Goal: Information Seeking & Learning: Stay updated

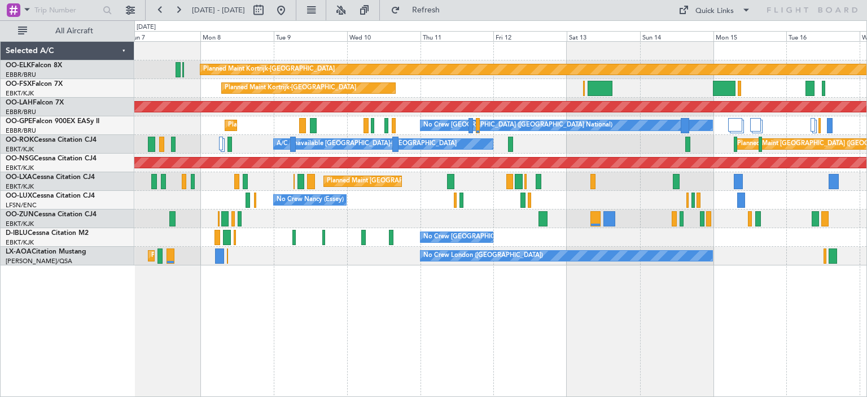
click at [280, 237] on div "Planned Maint Kortrijk-[GEOGRAPHIC_DATA] Planned Maint [GEOGRAPHIC_DATA]-[GEOGR…" at bounding box center [500, 153] width 732 height 223
click at [350, 8] on button at bounding box center [341, 10] width 18 height 18
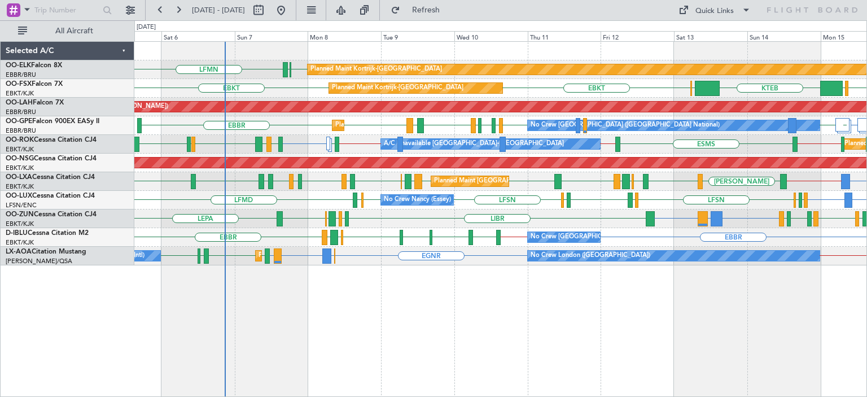
click at [308, 200] on div "No Crew Nancy (Essey) LRCV or LFSN LFSN LFSN ELLX LFMD LFSN LFMD EBKT LSZH LFSN…" at bounding box center [500, 200] width 732 height 19
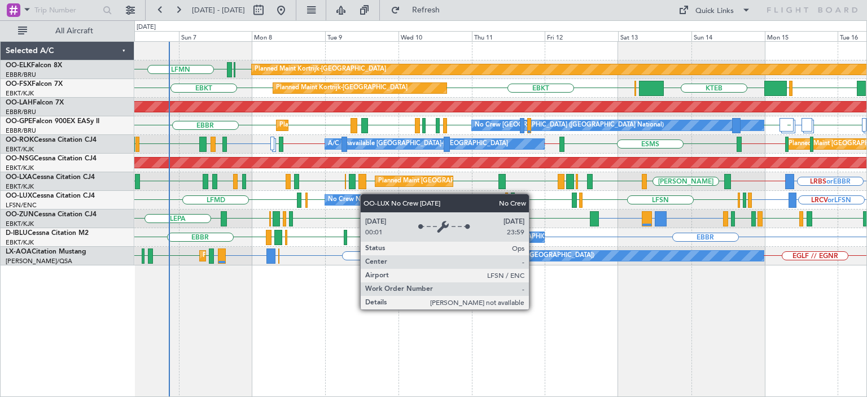
click at [336, 197] on div "Planned Maint Kortrijk-Wevelgem EBKT EBBR LFMN Planned Maint Kortrijk-Wevelgem …" at bounding box center [500, 153] width 732 height 223
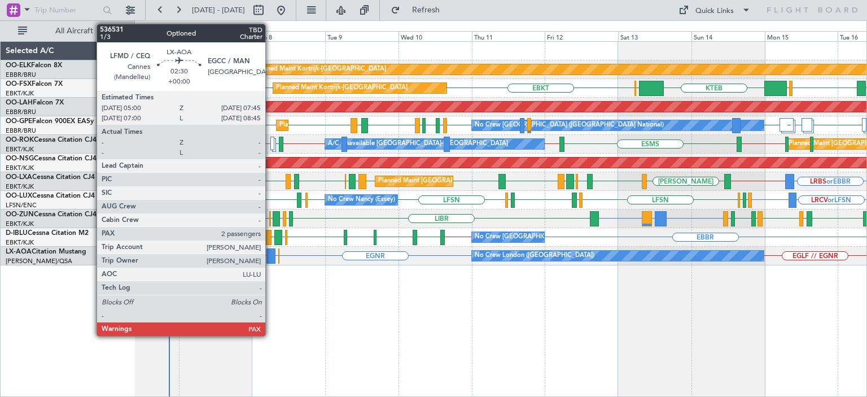
click at [270, 255] on div at bounding box center [270, 255] width 8 height 15
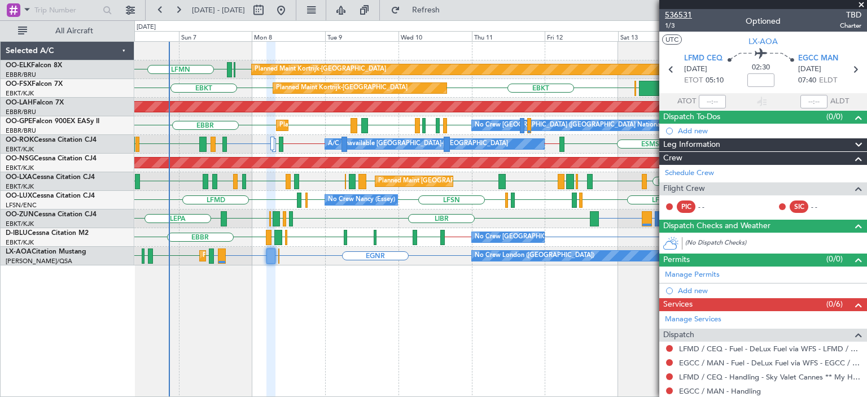
click at [683, 14] on span "536531" at bounding box center [678, 15] width 27 height 12
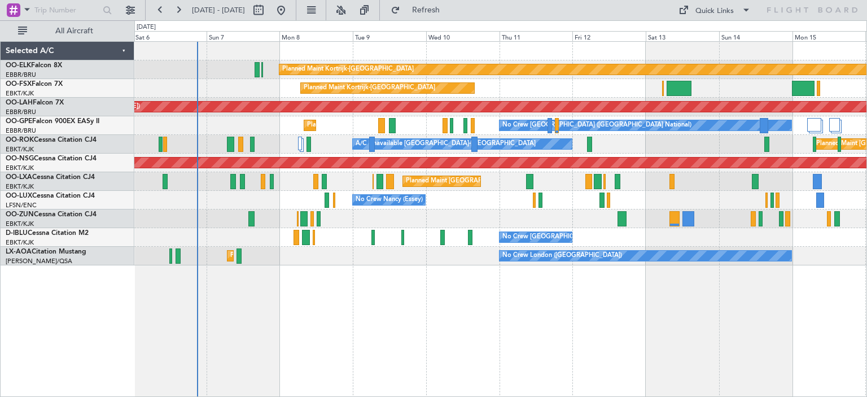
click at [253, 183] on div "Planned Maint Kortrijk-[GEOGRAPHIC_DATA] Planned Maint [GEOGRAPHIC_DATA]-[GEOGR…" at bounding box center [500, 153] width 732 height 223
click at [350, 11] on button at bounding box center [341, 10] width 18 height 18
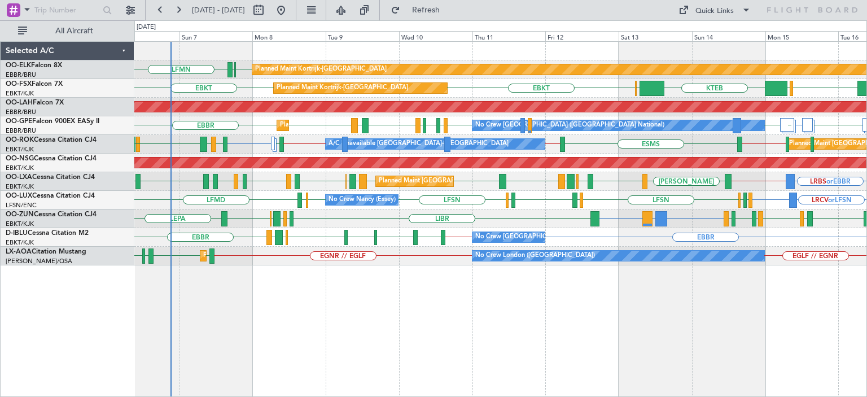
click at [587, 135] on div "Planned Maint Kortrijk-[GEOGRAPHIC_DATA] [GEOGRAPHIC_DATA] EBKT LFMN EBKT [GEOG…" at bounding box center [500, 153] width 732 height 223
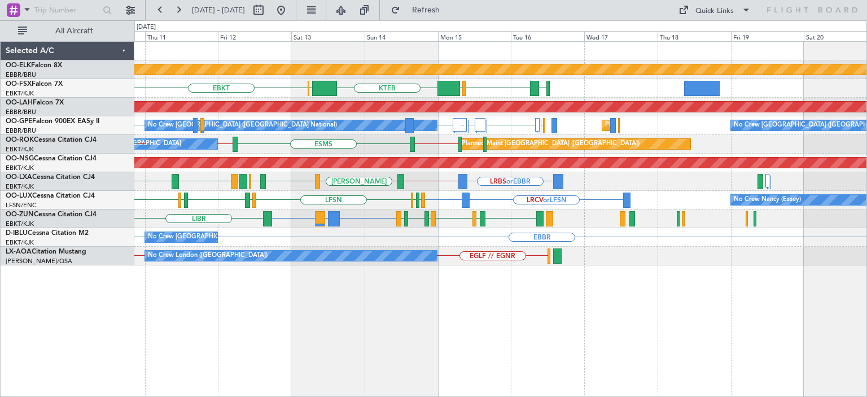
click at [357, 236] on div "Planned Maint Kortrijk-[GEOGRAPHIC_DATA] LGAV EBKT [GEOGRAPHIC_DATA] KTEB [GEOG…" at bounding box center [500, 153] width 732 height 223
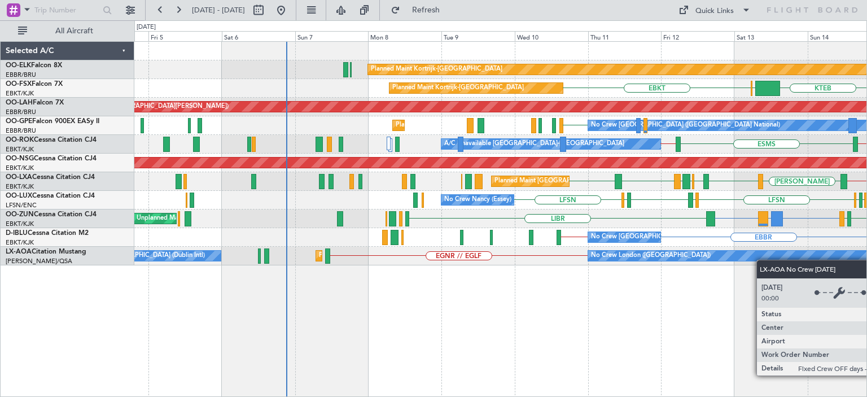
click at [858, 265] on div "Planned Maint Kortrijk-[GEOGRAPHIC_DATA] KTEB [GEOGRAPHIC_DATA] EBKT Planned Ma…" at bounding box center [500, 219] width 733 height 356
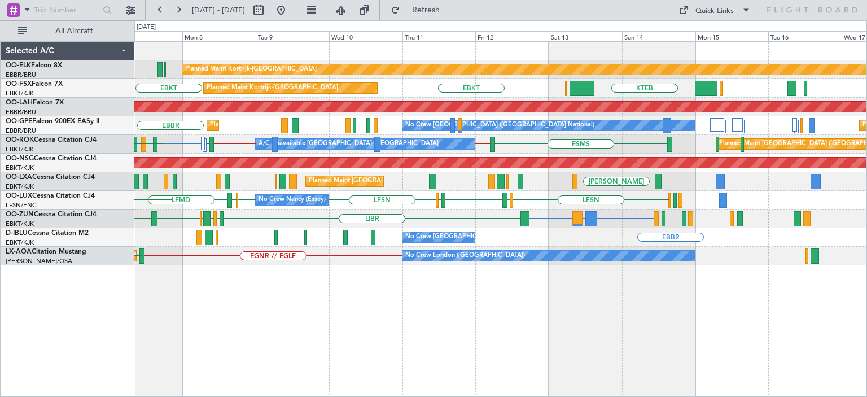
click at [475, 144] on div "A/C Unavailable [GEOGRAPHIC_DATA]-[GEOGRAPHIC_DATA]" at bounding box center [365, 144] width 219 height 10
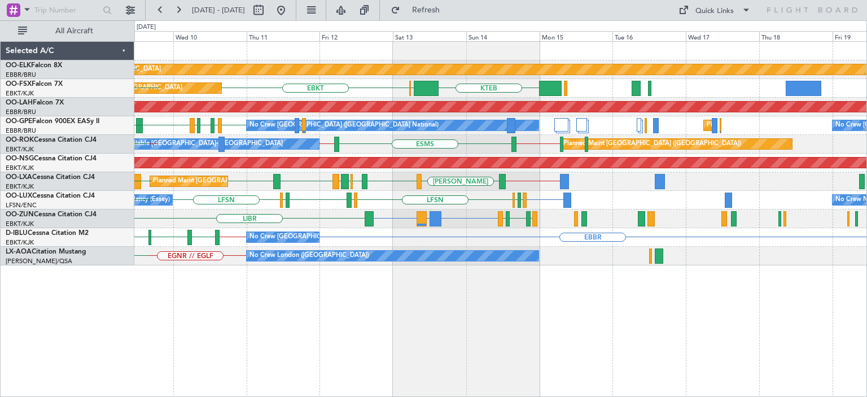
click at [337, 243] on div "Planned Maint Kortrijk-[GEOGRAPHIC_DATA] [GEOGRAPHIC_DATA] EBKT LFMN KTEB [GEOG…" at bounding box center [500, 153] width 732 height 223
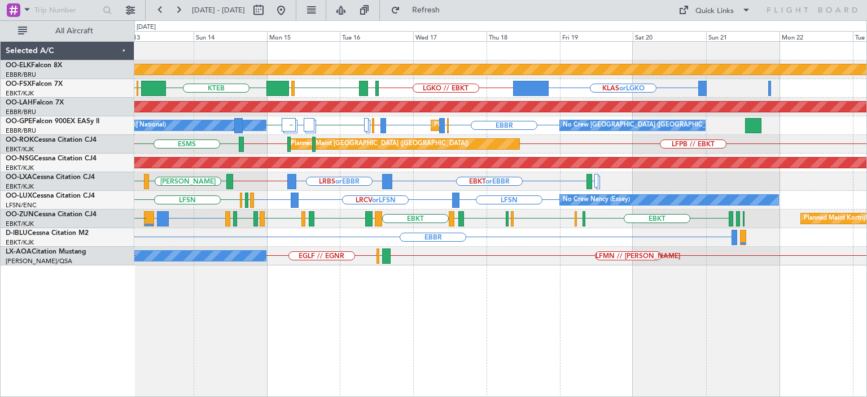
click at [440, 231] on div "Planned Maint Kortrijk-[GEOGRAPHIC_DATA] KLAS or LGKO LGKO // EBKT KTEB [GEOGRA…" at bounding box center [500, 153] width 732 height 223
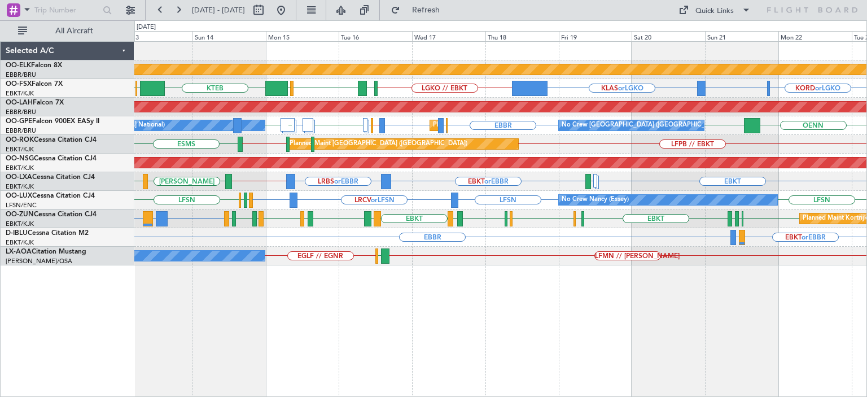
click at [450, 10] on span "Refresh" at bounding box center [425, 10] width 47 height 8
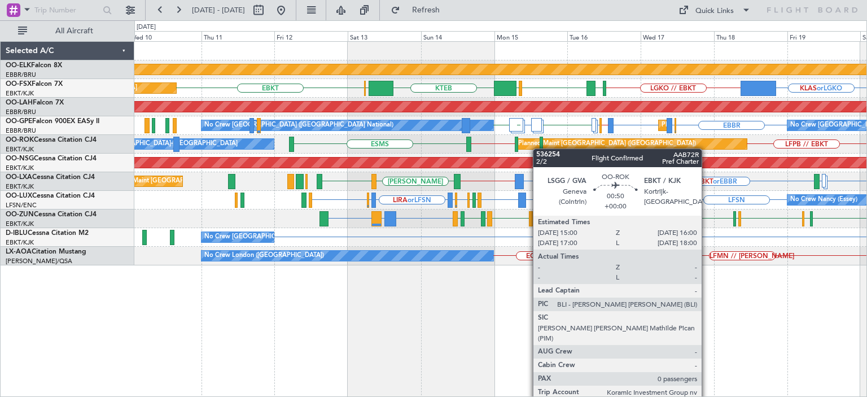
click at [539, 148] on div "Planned Maint Kortrijk-[GEOGRAPHIC_DATA] KLAS or LGKO LGKO // EBKT LGAV EBKT [G…" at bounding box center [500, 153] width 732 height 223
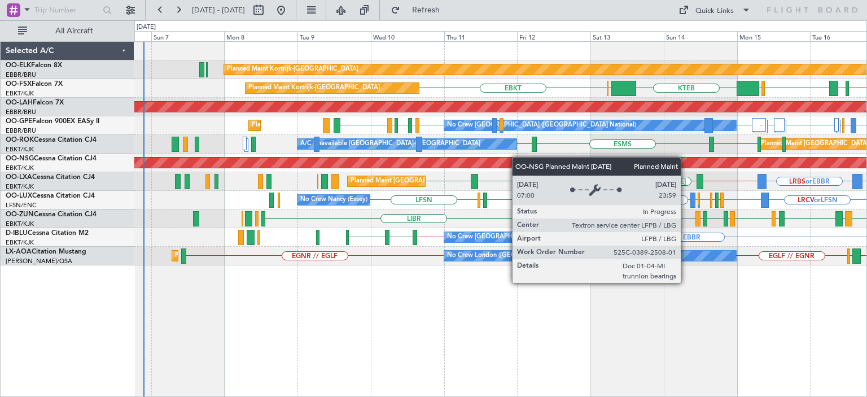
click at [555, 160] on div "Planned Maint Kortrijk-[GEOGRAPHIC_DATA] Planned Maint [GEOGRAPHIC_DATA]-[GEOGR…" at bounding box center [500, 153] width 732 height 223
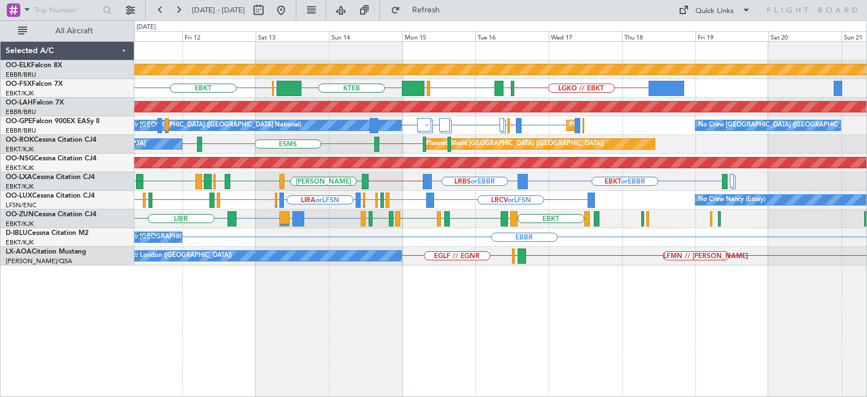
click at [323, 237] on div "Planned Maint Kortrijk-[GEOGRAPHIC_DATA] LGKO // EBKT LGAV EBKT [GEOGRAPHIC_DAT…" at bounding box center [500, 153] width 732 height 223
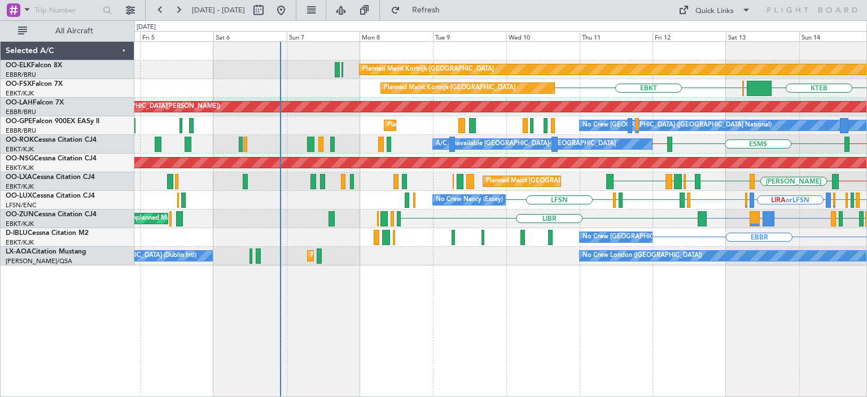
click at [675, 228] on div "Planned Maint Kortrijk-[GEOGRAPHIC_DATA] KTEB [GEOGRAPHIC_DATA] EBKT Planned Ma…" at bounding box center [500, 153] width 732 height 223
